Goal: Information Seeking & Learning: Compare options

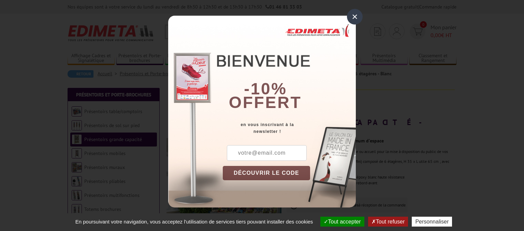
click at [353, 15] on div "×" at bounding box center [355, 17] width 16 height 16
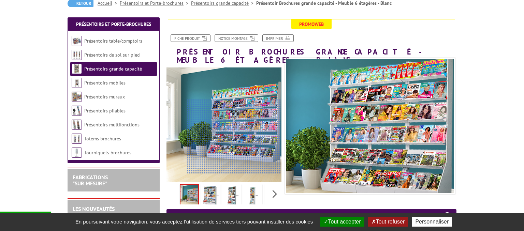
scroll to position [72, 0]
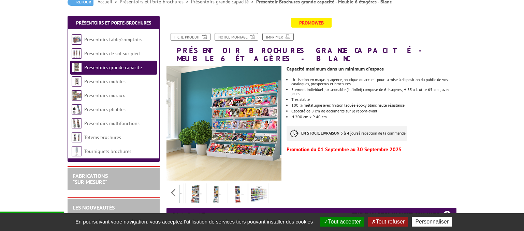
click at [275, 187] on div "Previous Next" at bounding box center [223, 193] width 115 height 24
click at [198, 186] on img at bounding box center [195, 194] width 16 height 21
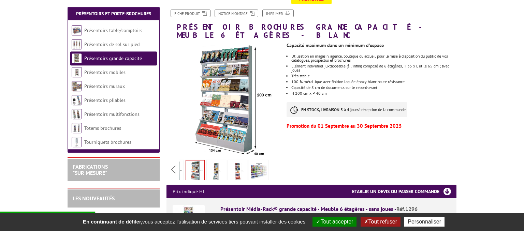
scroll to position [108, 0]
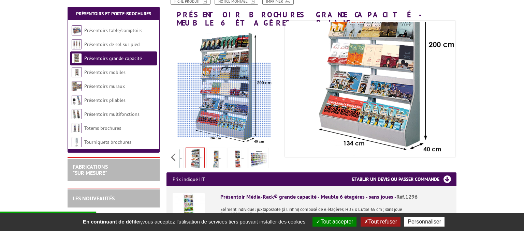
click at [224, 107] on div at bounding box center [224, 99] width 94 height 75
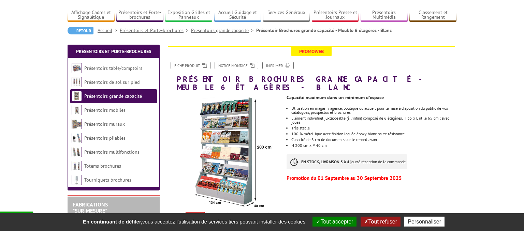
scroll to position [36, 0]
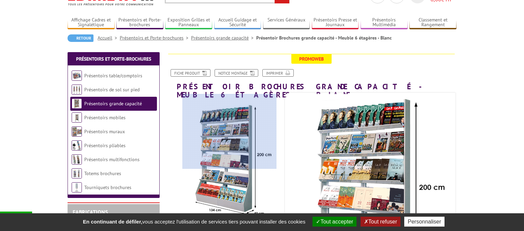
click at [229, 121] on div at bounding box center [229, 131] width 94 height 75
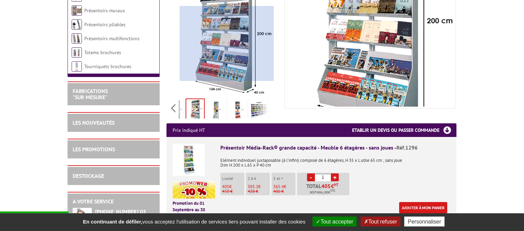
scroll to position [216, 0]
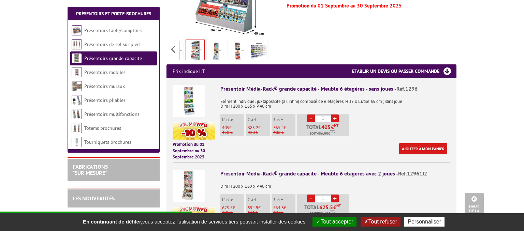
click at [195, 174] on img at bounding box center [189, 186] width 32 height 32
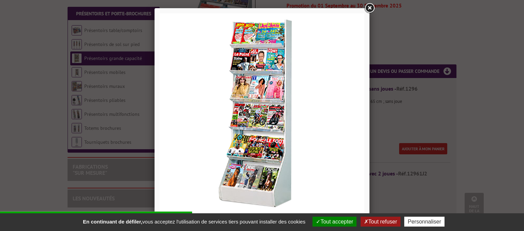
click at [368, 6] on link at bounding box center [369, 8] width 12 height 12
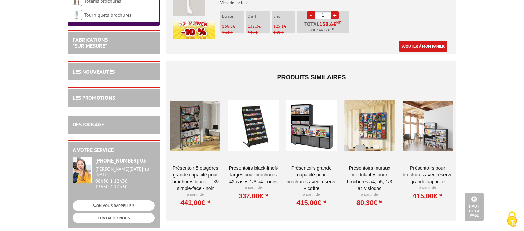
scroll to position [684, 0]
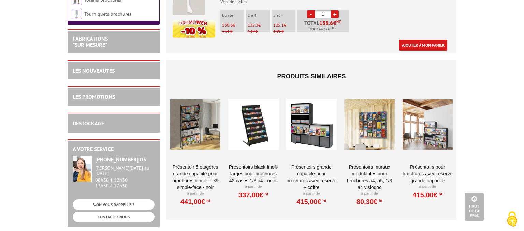
click at [197, 122] on div at bounding box center [195, 124] width 50 height 68
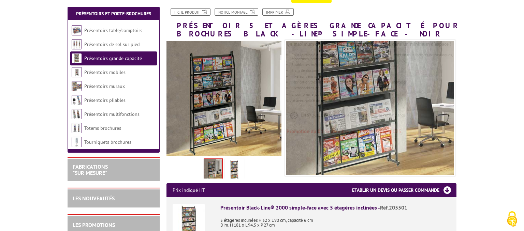
scroll to position [108, 0]
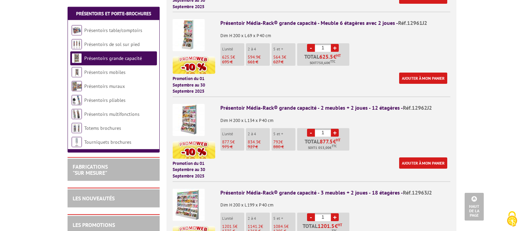
scroll to position [304, 0]
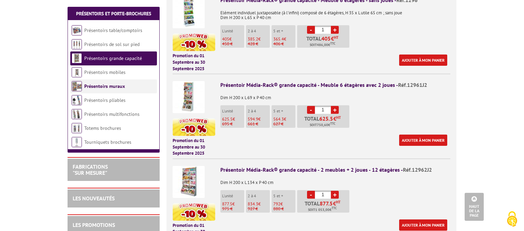
click at [109, 88] on link "Présentoirs muraux" at bounding box center [104, 86] width 41 height 6
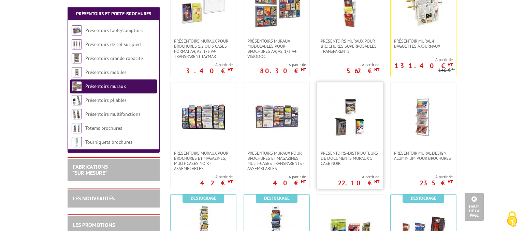
scroll to position [360, 0]
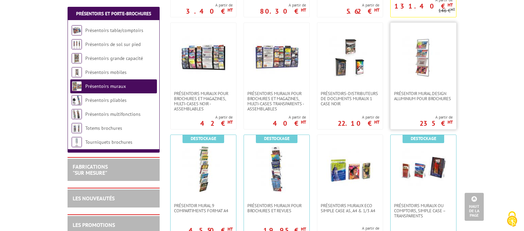
click at [429, 75] on img at bounding box center [423, 57] width 48 height 48
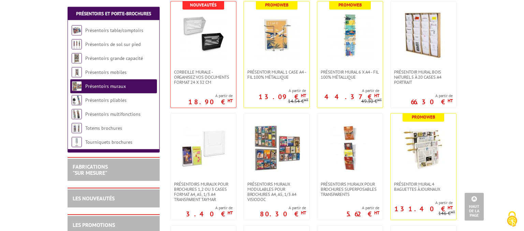
scroll to position [36, 0]
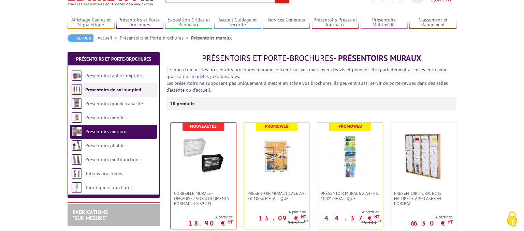
click at [130, 88] on link "Présentoirs de sol sur pied" at bounding box center [113, 90] width 56 height 6
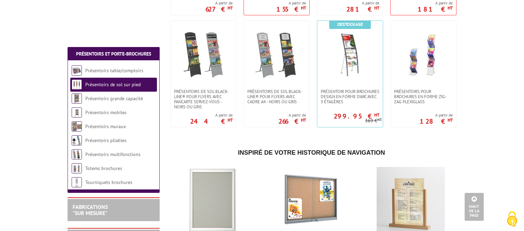
scroll to position [936, 0]
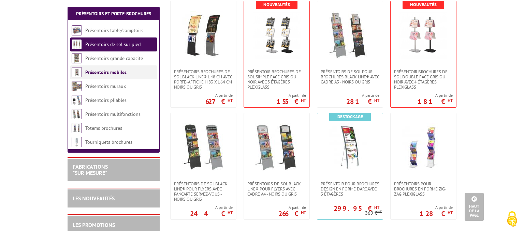
click at [111, 75] on link "Présentoirs mobiles" at bounding box center [105, 72] width 41 height 6
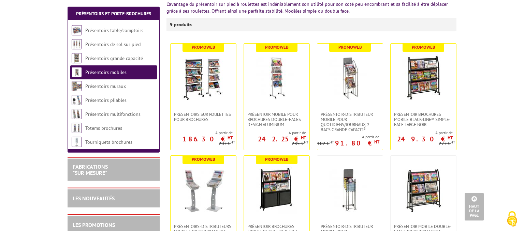
scroll to position [108, 0]
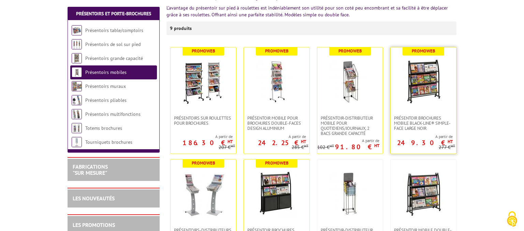
click at [423, 86] on img at bounding box center [423, 82] width 48 height 48
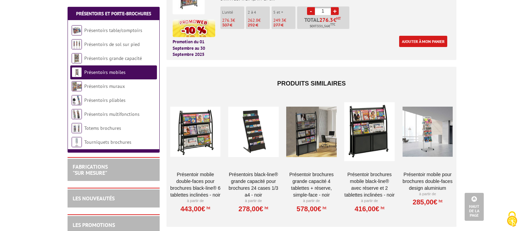
scroll to position [324, 0]
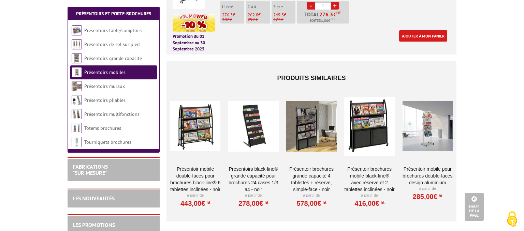
click at [308, 130] on div at bounding box center [311, 126] width 50 height 68
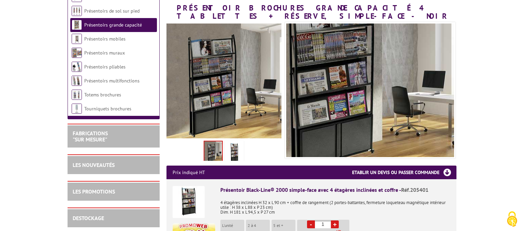
scroll to position [144, 0]
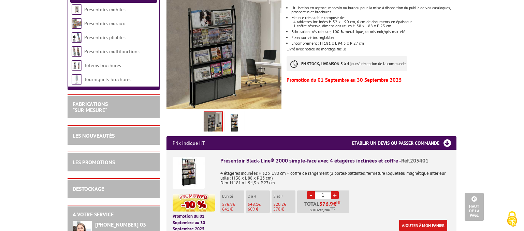
click at [233, 123] on img at bounding box center [234, 123] width 16 height 21
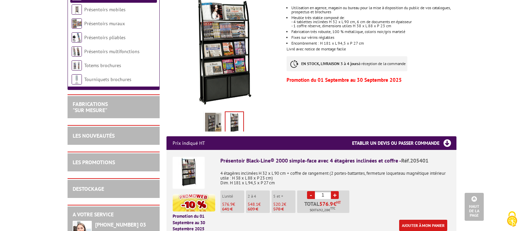
click at [223, 127] on li at bounding box center [213, 120] width 21 height 21
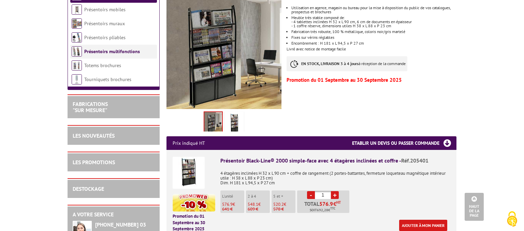
click at [112, 55] on li "Présentoirs multifonctions" at bounding box center [113, 52] width 87 height 14
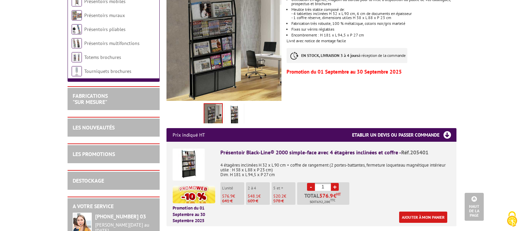
scroll to position [106, 0]
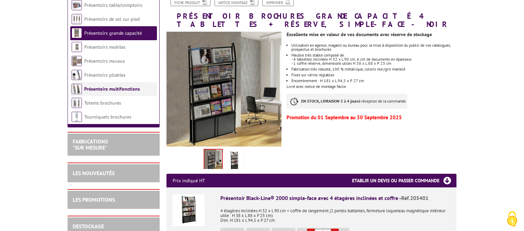
click at [108, 87] on link "Présentoirs multifonctions" at bounding box center [112, 89] width 56 height 6
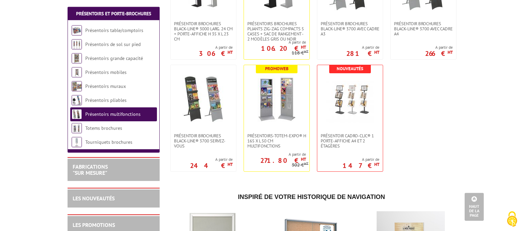
scroll to position [396, 0]
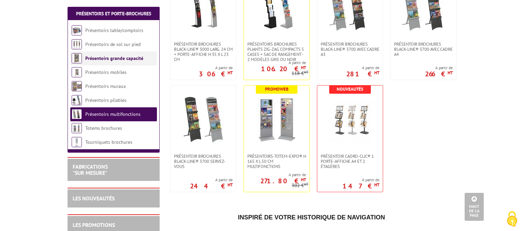
click at [127, 63] on li "Présentoirs grande capacité" at bounding box center [113, 58] width 87 height 14
click at [121, 58] on link "Présentoirs grande capacité" at bounding box center [114, 58] width 58 height 6
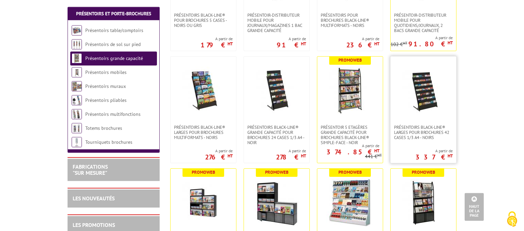
scroll to position [288, 0]
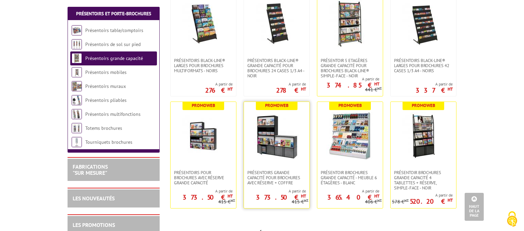
click at [295, 125] on img at bounding box center [277, 136] width 48 height 48
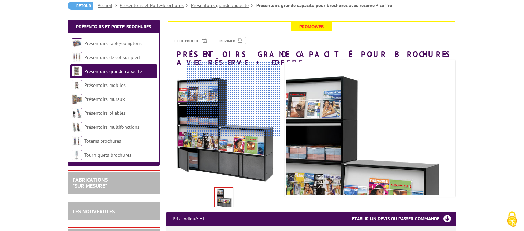
scroll to position [72, 0]
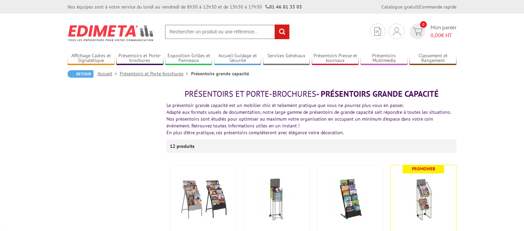
scroll to position [288, 0]
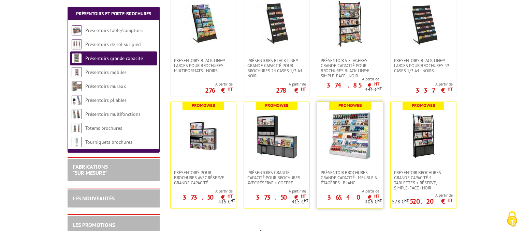
click at [353, 144] on img at bounding box center [350, 136] width 48 height 48
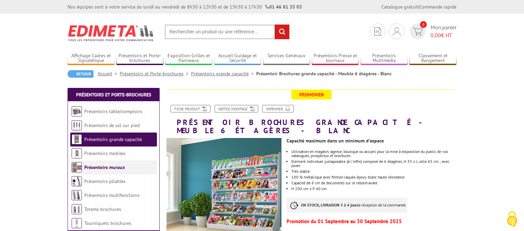
click at [122, 170] on link "Présentoirs muraux" at bounding box center [104, 167] width 41 height 6
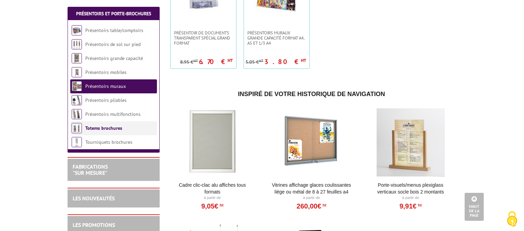
scroll to position [612, 0]
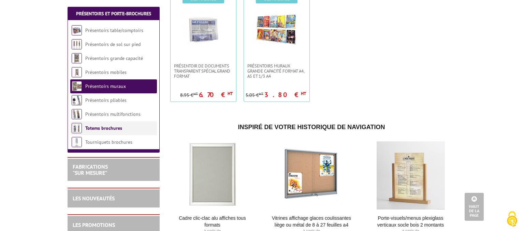
click at [123, 130] on li "Totems brochures" at bounding box center [113, 128] width 87 height 14
click at [119, 129] on link "Totems brochures" at bounding box center [103, 128] width 37 height 6
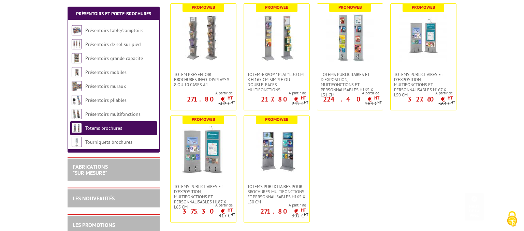
scroll to position [180, 0]
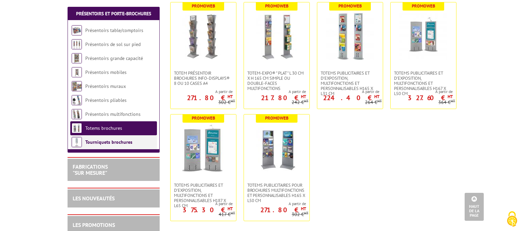
click at [123, 143] on link "Tourniquets brochures" at bounding box center [108, 142] width 47 height 6
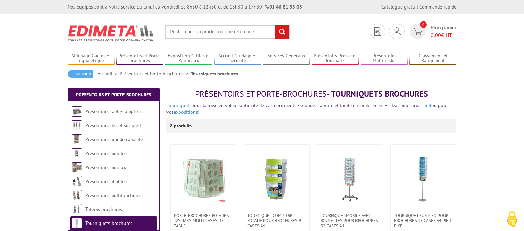
click at [186, 33] on input "text" at bounding box center [227, 32] width 125 height 15
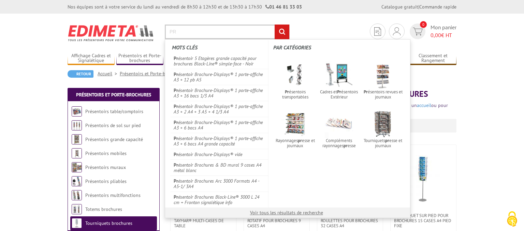
type input "P"
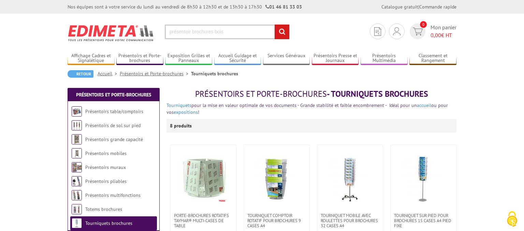
type input "présentoir brochures bois"
click at [274, 25] on input "rechercher" at bounding box center [281, 32] width 15 height 15
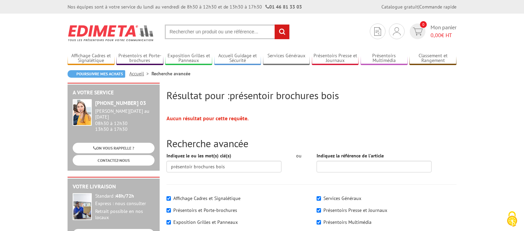
click at [186, 33] on input "text" at bounding box center [227, 32] width 125 height 15
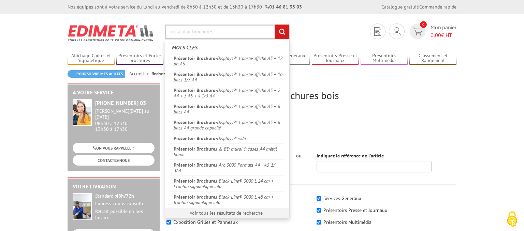
type input "présentoir brochures"
click at [274, 25] on input "rechercher" at bounding box center [281, 32] width 15 height 15
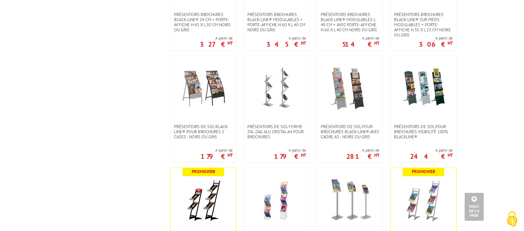
scroll to position [324, 0]
